Goal: Information Seeking & Learning: Check status

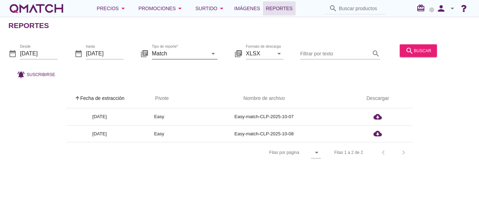
click at [198, 54] on input "Match" at bounding box center [180, 53] width 56 height 11
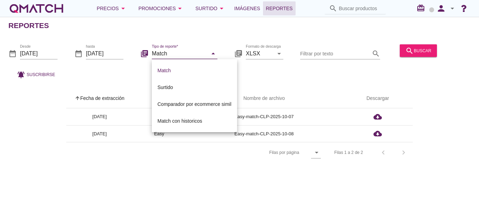
click at [175, 87] on div "Surtido" at bounding box center [195, 87] width 74 height 8
type input "Surtido"
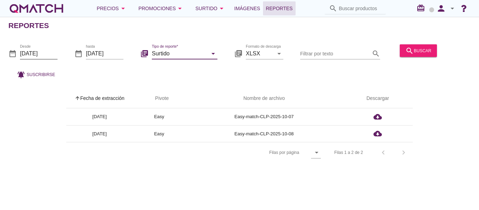
click at [47, 54] on input "[DATE]" at bounding box center [39, 53] width 38 height 11
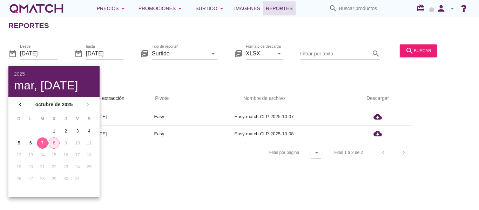
click at [54, 140] on div "8" at bounding box center [54, 143] width 11 height 6
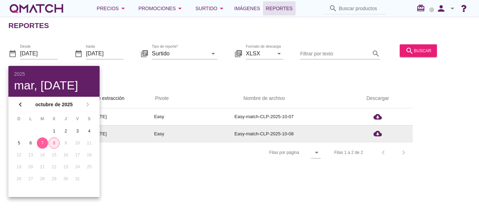
type input "[DATE]"
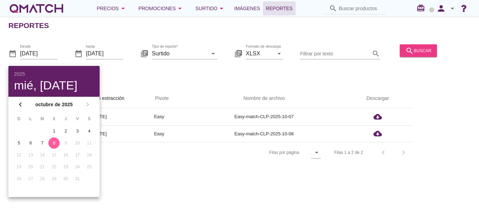
click at [423, 50] on div "search buscar" at bounding box center [419, 50] width 26 height 8
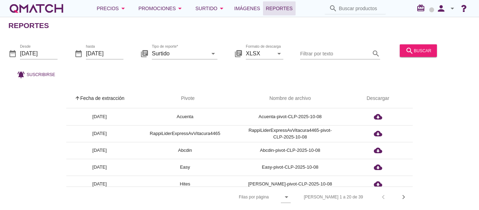
click at [322, 54] on input "Filtrar por texto" at bounding box center [335, 53] width 70 height 11
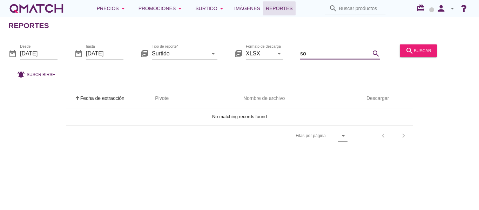
type input "s"
